Goal: Use online tool/utility: Utilize a website feature to perform a specific function

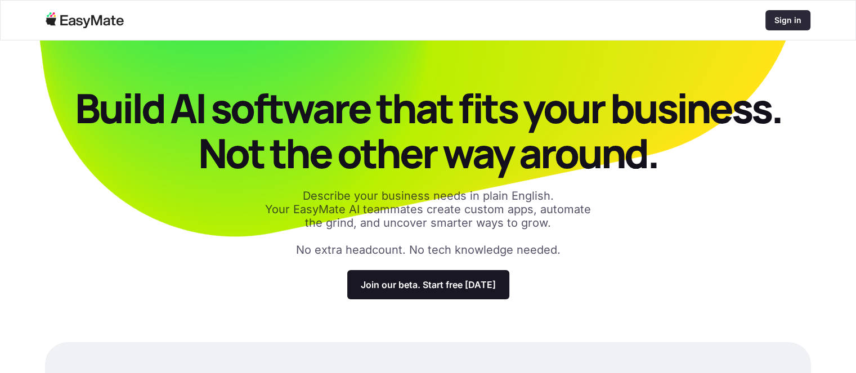
click at [785, 12] on div "Sign in" at bounding box center [787, 20] width 45 height 20
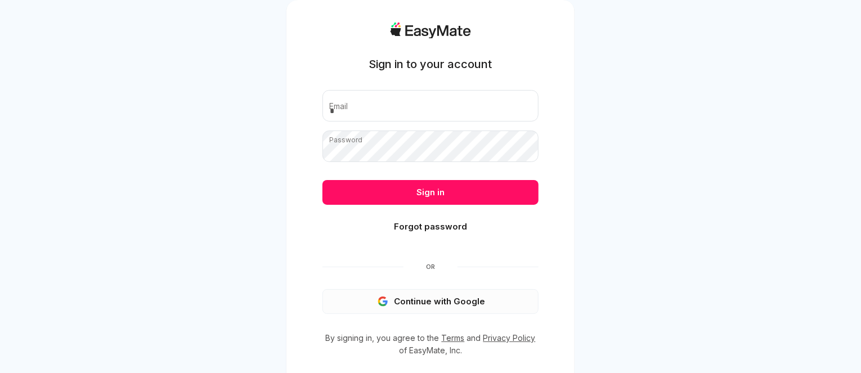
click at [423, 302] on button "Continue with Google" at bounding box center [430, 301] width 216 height 25
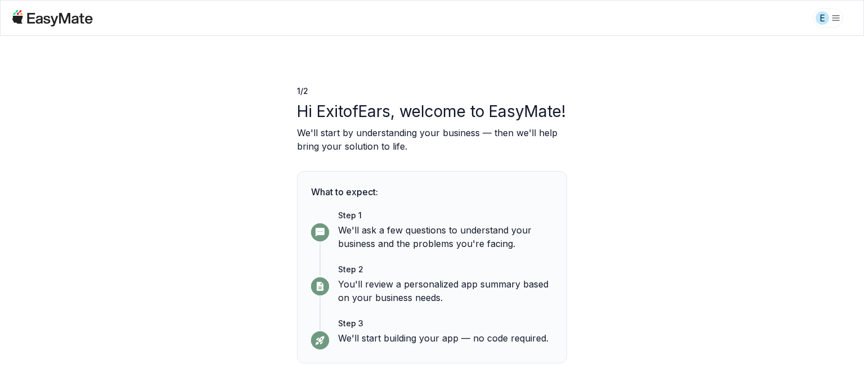
scroll to position [57, 0]
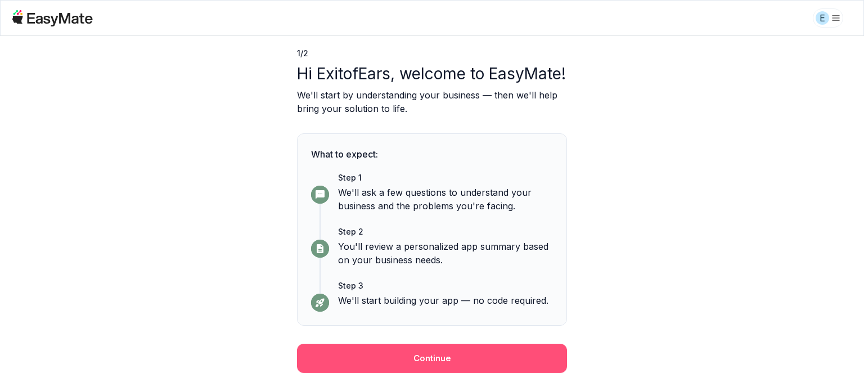
click at [478, 353] on button "Continue" at bounding box center [432, 358] width 270 height 29
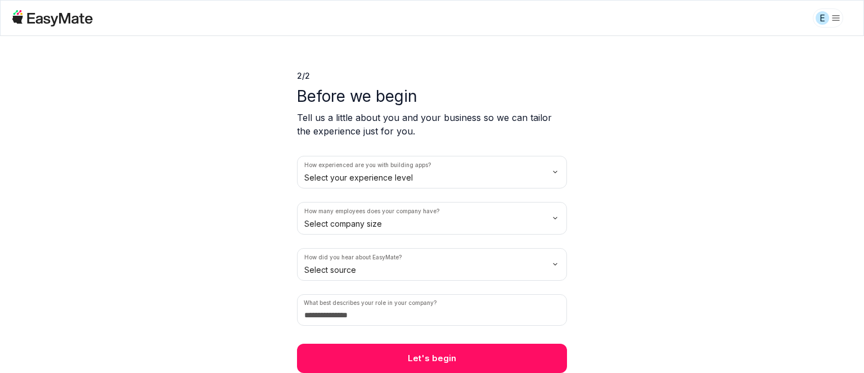
scroll to position [14, 0]
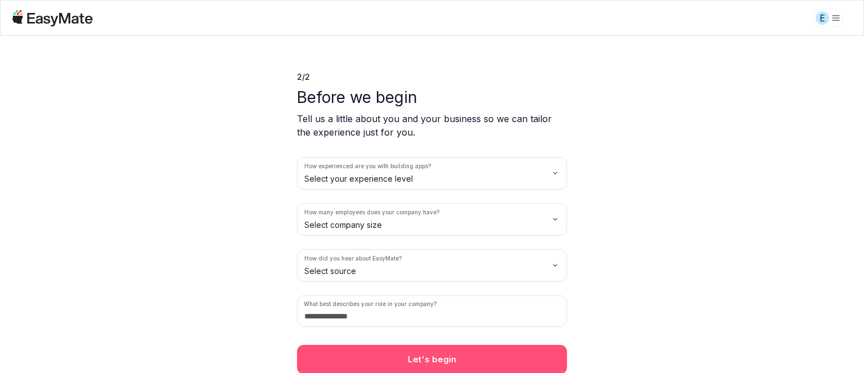
click at [494, 350] on button "Let's begin" at bounding box center [432, 359] width 270 height 29
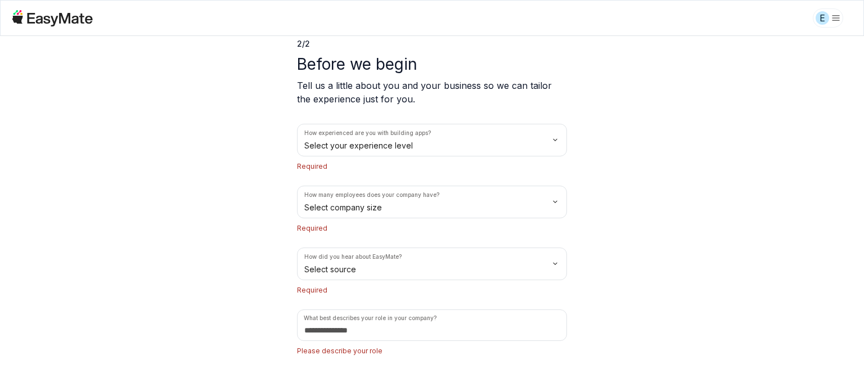
scroll to position [77, 0]
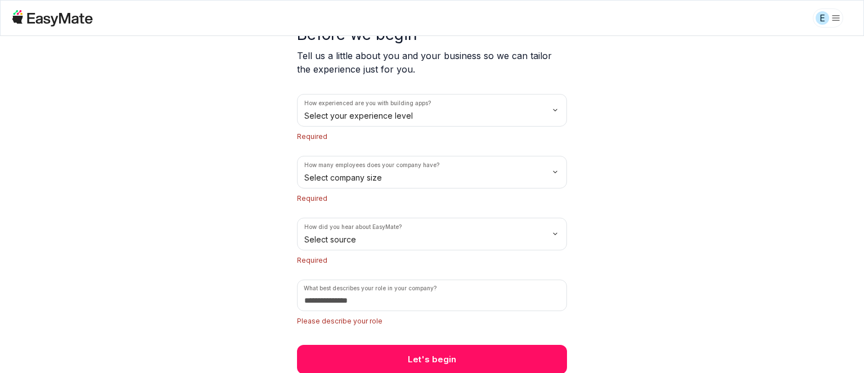
click at [426, 98] on html "E 2 / 2 Before we begin Tell us a little about you and your business so we can …" at bounding box center [432, 186] width 864 height 373
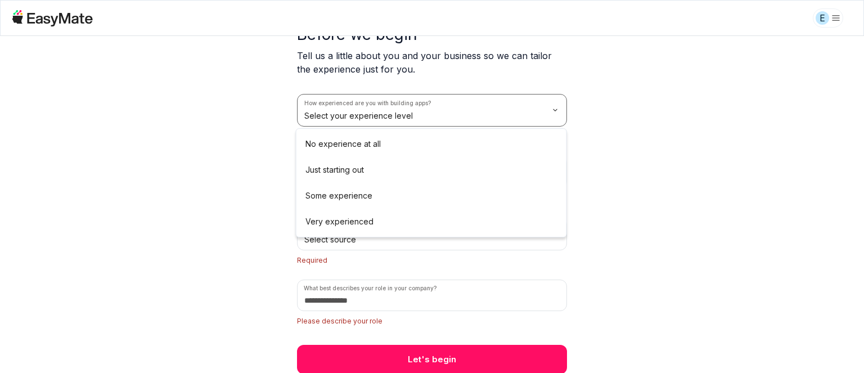
scroll to position [61, 0]
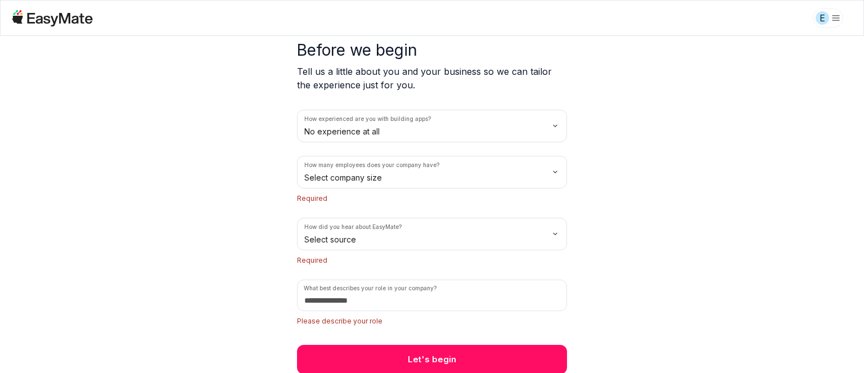
click at [407, 168] on html "E 2 / 2 Before we begin Tell us a little about you and your business so we can …" at bounding box center [432, 186] width 864 height 373
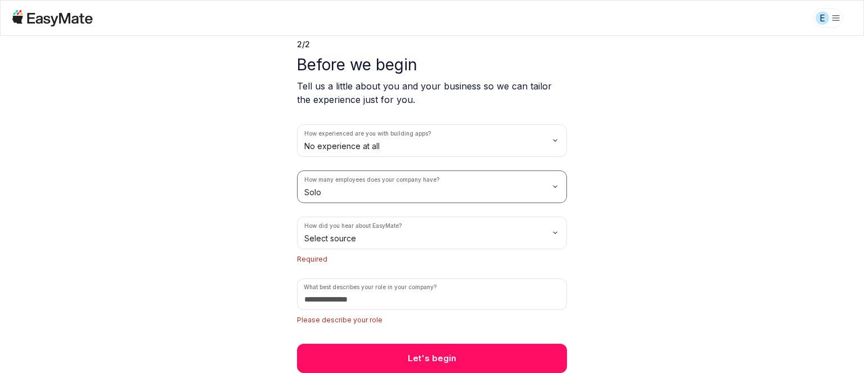
scroll to position [46, 0]
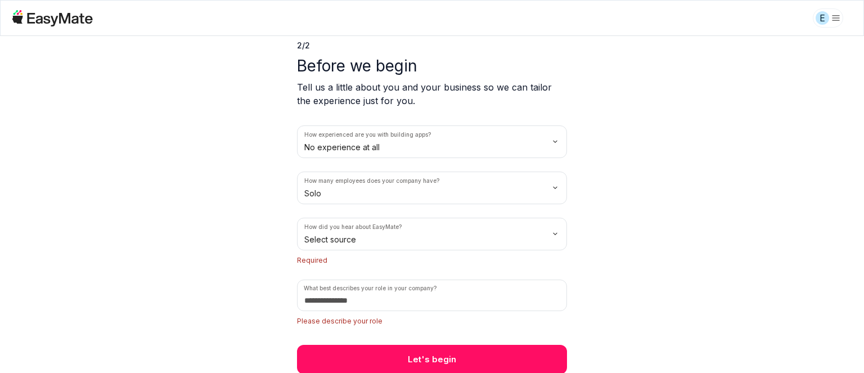
click at [375, 240] on html "E 2 / 2 Before we begin Tell us a little about you and your business so we can …" at bounding box center [432, 186] width 864 height 373
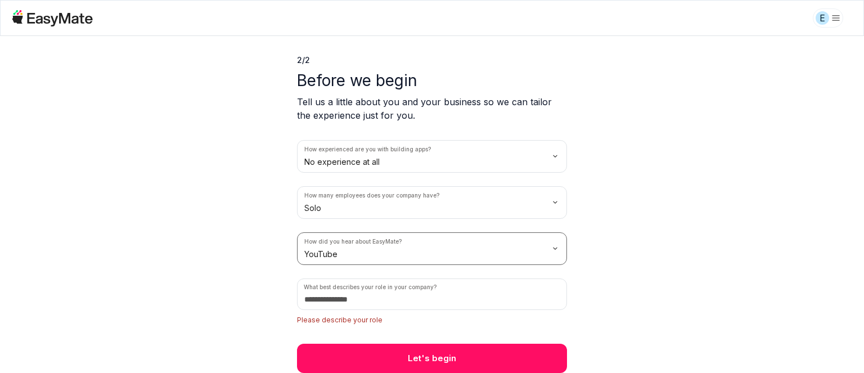
scroll to position [30, 0]
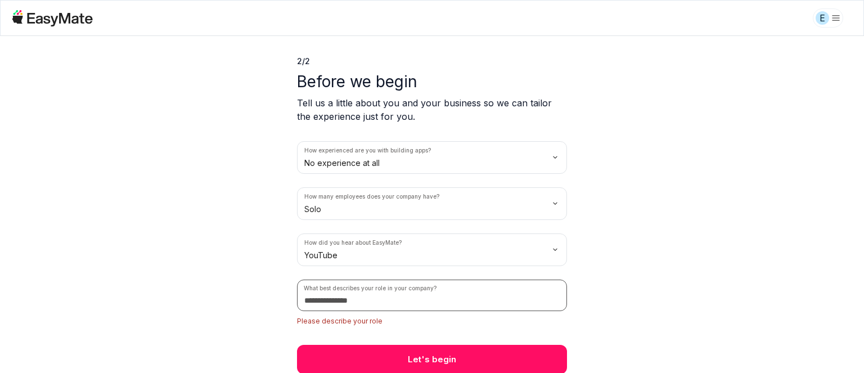
click at [413, 305] on input at bounding box center [432, 295] width 270 height 31
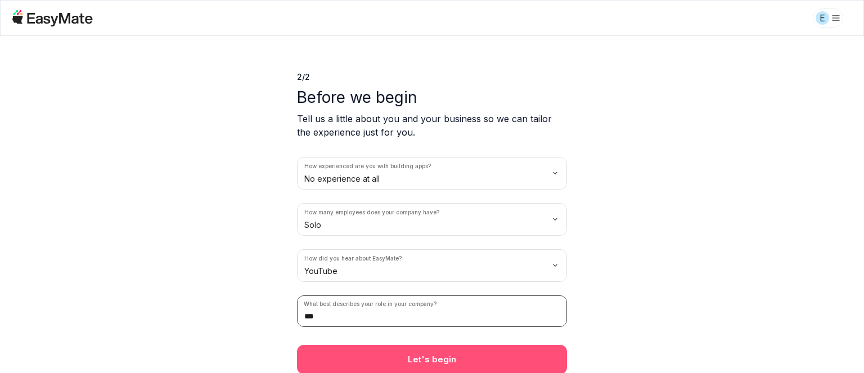
type input "***"
click at [400, 357] on button "Let's begin" at bounding box center [432, 359] width 270 height 29
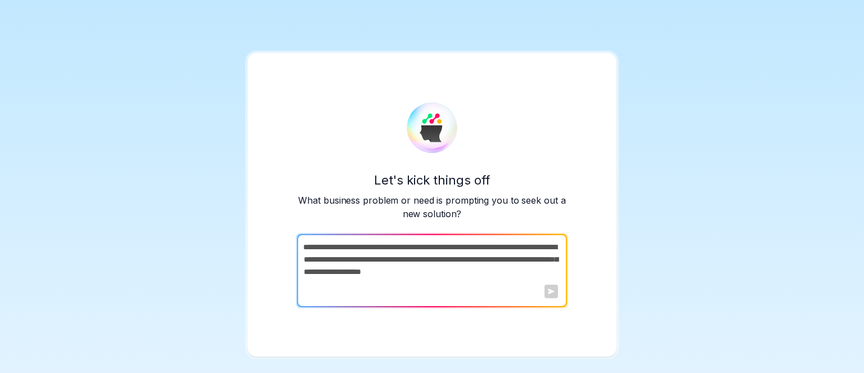
click at [840, 18] on div "Let's kick things off What business problem or need is prompting you to seek ou…" at bounding box center [432, 186] width 864 height 373
click at [625, 266] on div "Let's kick things off What business problem or need is prompting you to seek ou…" at bounding box center [432, 186] width 864 height 373
click at [550, 292] on div at bounding box center [550, 291] width 13 height 13
click at [515, 271] on textarea at bounding box center [431, 270] width 268 height 73
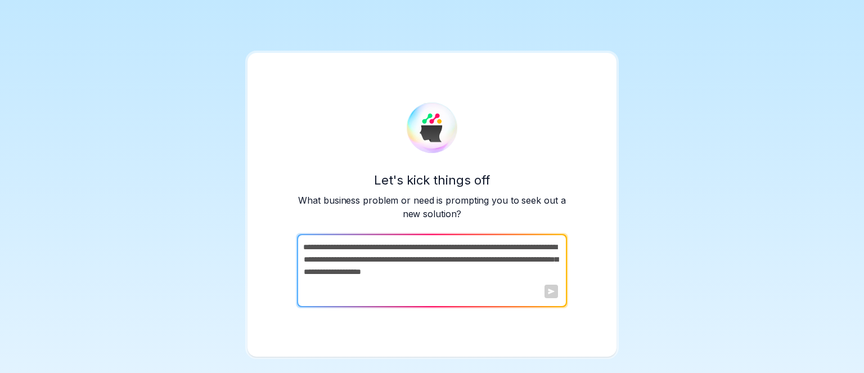
drag, startPoint x: 515, startPoint y: 271, endPoint x: 387, endPoint y: 258, distance: 128.9
click at [387, 258] on textarea at bounding box center [431, 270] width 268 height 73
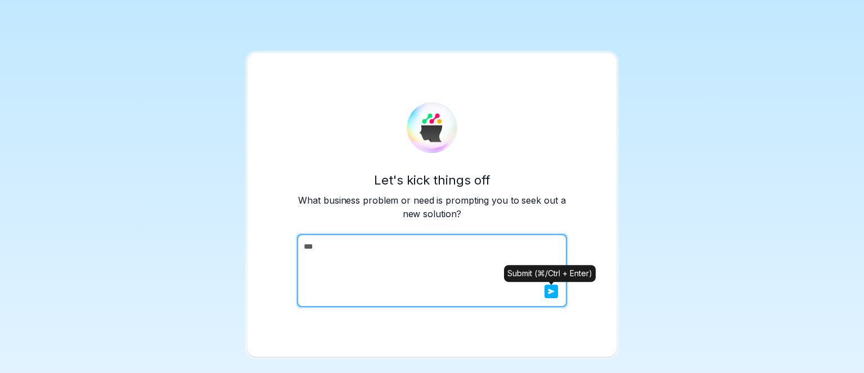
type textarea "***"
click at [555, 294] on button "submit" at bounding box center [550, 291] width 13 height 13
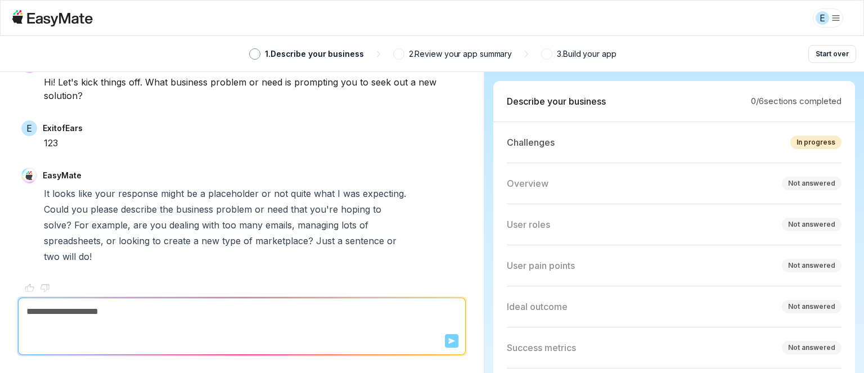
click at [44, 17] on icon at bounding box center [60, 18] width 65 height 13
click at [832, 20] on html "E 1 . Describe your business 2 . Review your app summary 3 . Build your app Sta…" at bounding box center [432, 186] width 864 height 373
click at [839, 51] on button "Start over" at bounding box center [832, 54] width 48 height 18
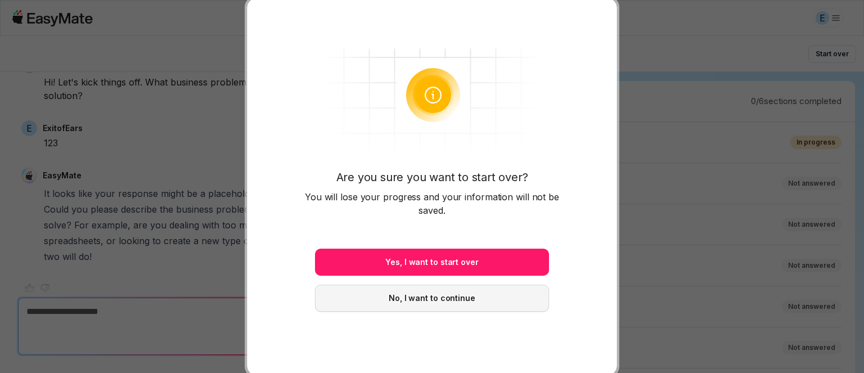
click at [460, 297] on button "No, I want to continue" at bounding box center [432, 298] width 234 height 27
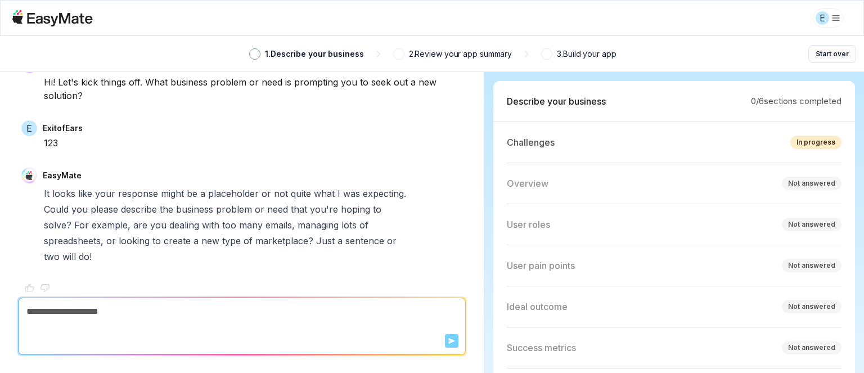
click at [841, 48] on button "Start over" at bounding box center [832, 54] width 48 height 18
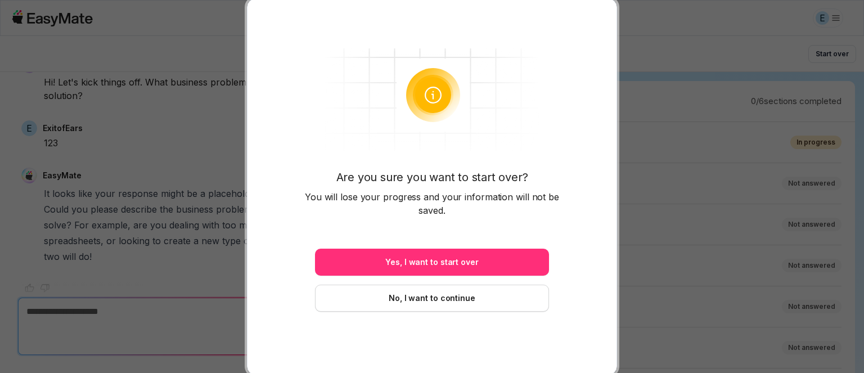
click at [462, 251] on button "Yes, I want to start over" at bounding box center [432, 262] width 234 height 27
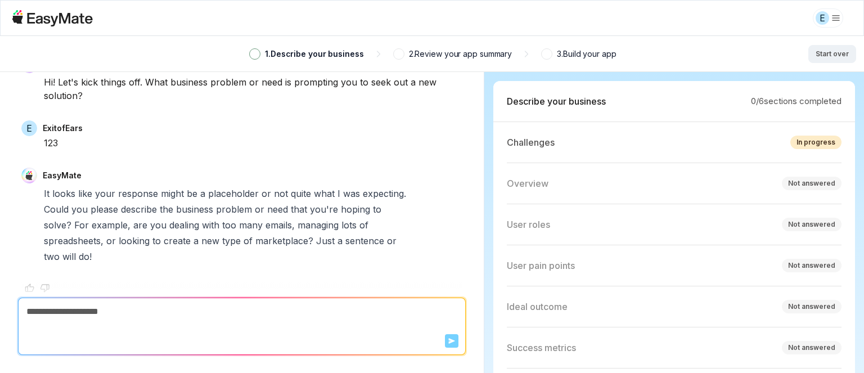
type textarea "*"
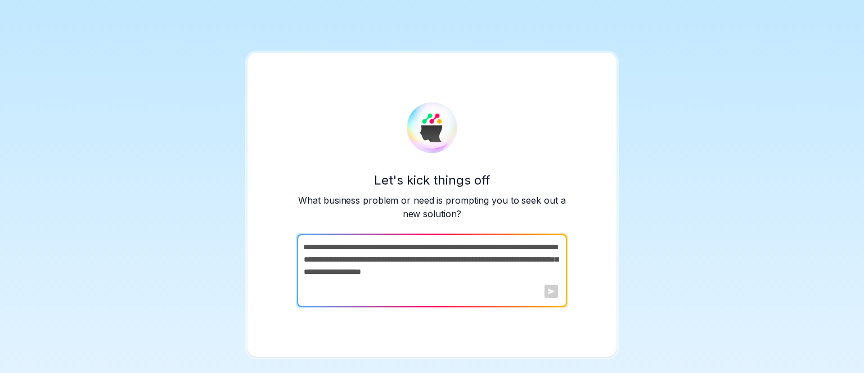
click at [476, 111] on div "Let's kick things off What business problem or need is prompting you to seek ou…" at bounding box center [432, 204] width 270 height 205
click at [433, 120] on img at bounding box center [432, 127] width 51 height 51
drag, startPoint x: 433, startPoint y: 120, endPoint x: 551, endPoint y: 172, distance: 128.4
click at [540, 168] on div "Let's kick things off What business problem or need is prompting you to seek ou…" at bounding box center [432, 204] width 270 height 205
